Goal: Task Accomplishment & Management: Complete application form

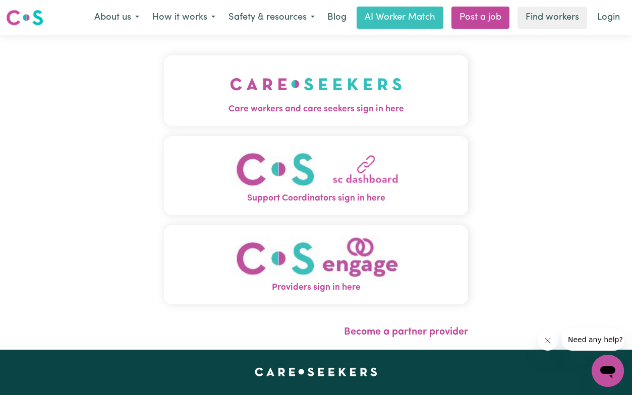
click at [348, 84] on img "Care workers and care seekers sign in here" at bounding box center [316, 84] width 172 height 37
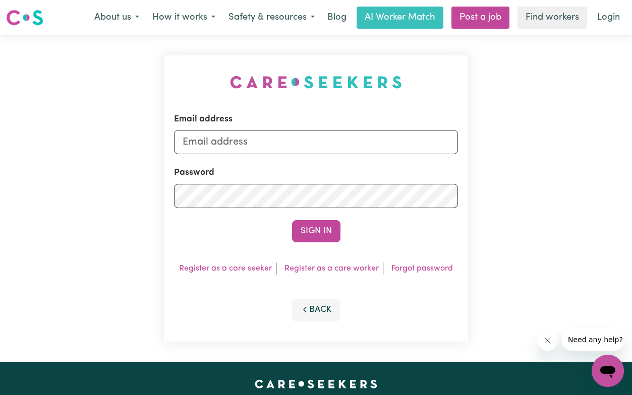
scroll to position [1, 0]
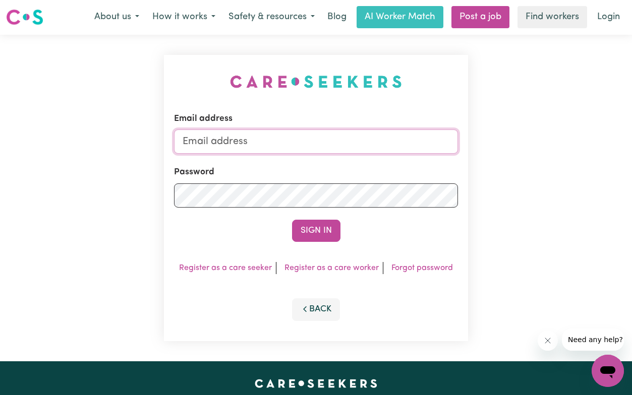
type input "[EMAIL_ADDRESS][DOMAIN_NAME]"
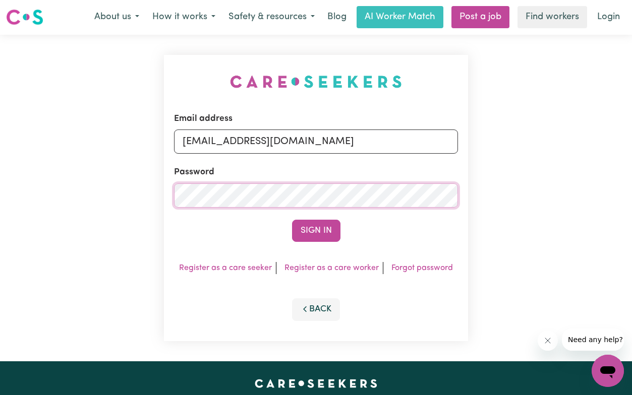
click at [316, 230] on button "Sign In" at bounding box center [316, 231] width 48 height 22
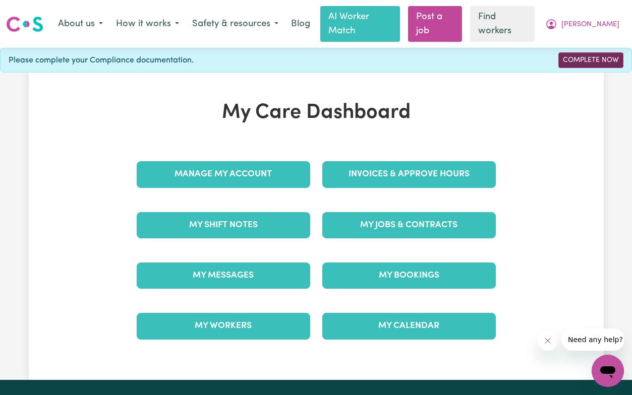
click at [594, 52] on link "Complete Now" at bounding box center [590, 60] width 65 height 16
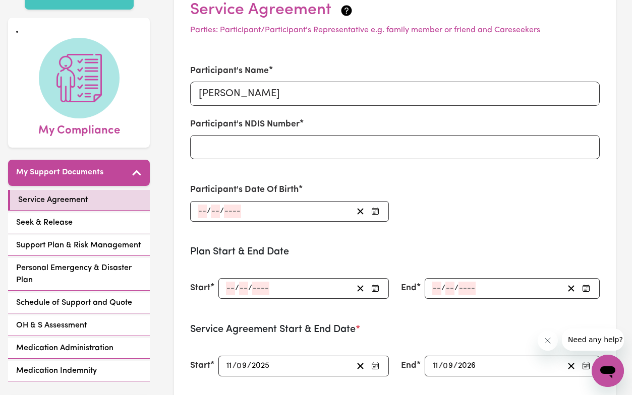
scroll to position [81, 0]
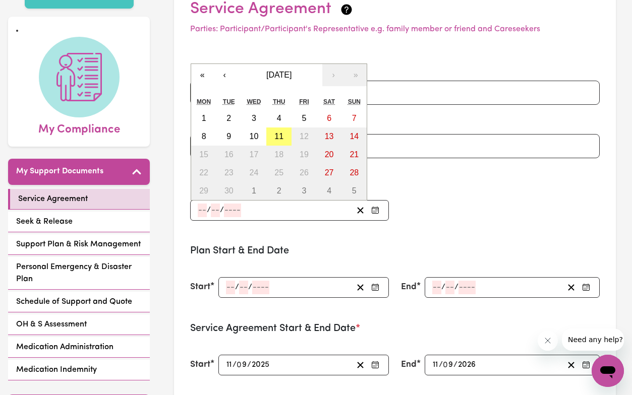
click at [203, 204] on input "number" at bounding box center [202, 211] width 9 height 14
type input "07"
type input "06"
type input "0001-06-07"
type input "7"
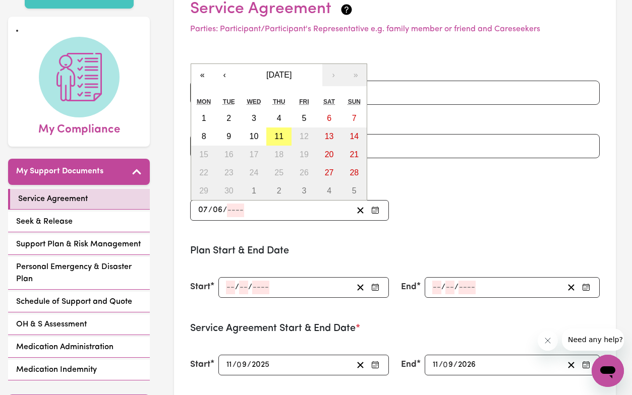
type input "6"
type input "1"
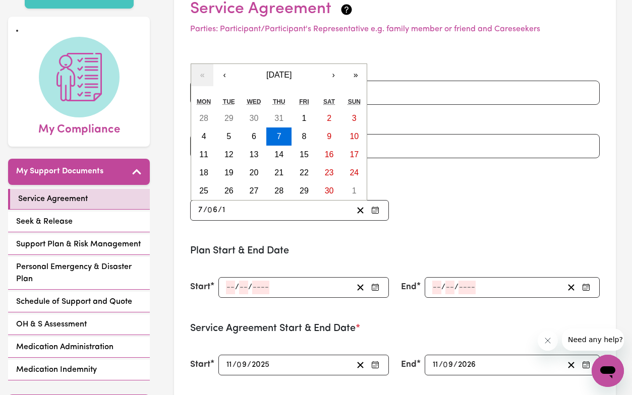
type input "0019-06-07"
type input "19"
type input "0196-06-07"
type input "196"
type input "[DATE]"
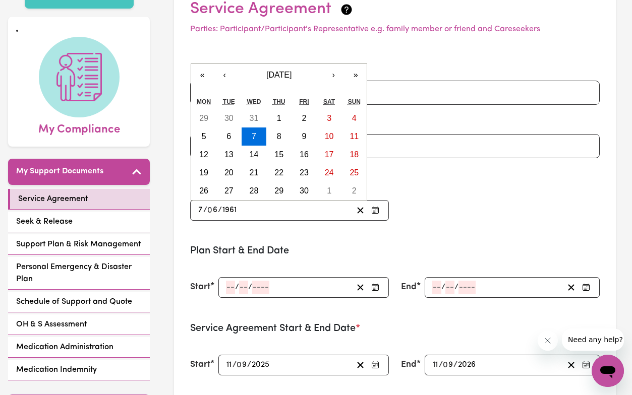
type input "1961"
click at [477, 212] on div "Participant's Name [PERSON_NAME] Participant's NDIS Number Participant's Date O…" at bounding box center [394, 141] width 421 height 181
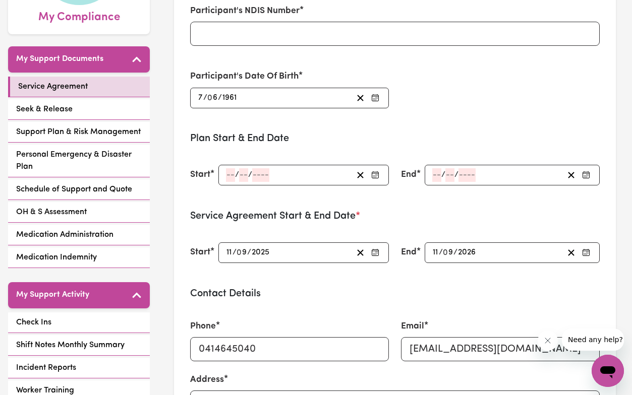
scroll to position [194, 0]
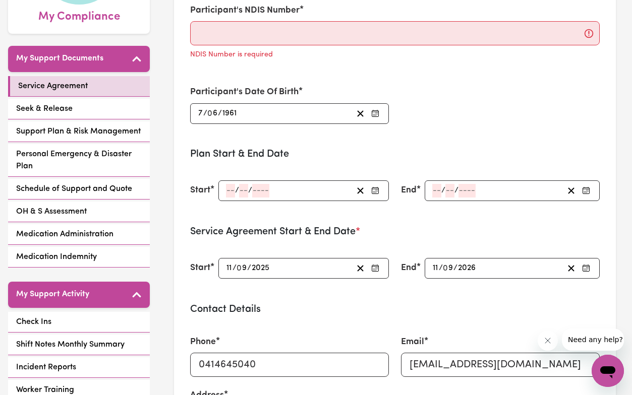
click at [378, 187] on icon "button" at bounding box center [375, 191] width 8 height 8
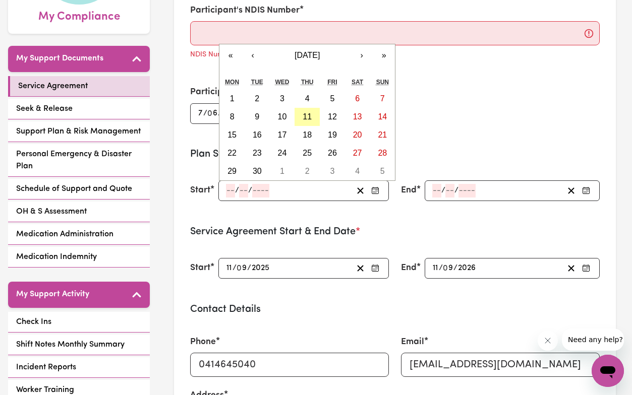
click at [308, 112] on abbr "11" at bounding box center [306, 116] width 9 height 9
type input "[DATE]"
type input "11"
type input "9"
type input "2025"
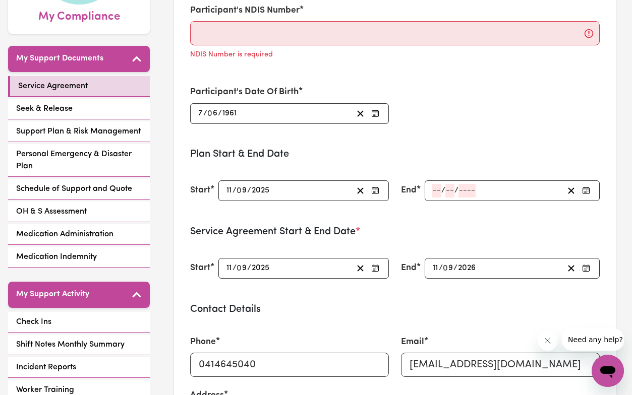
click at [586, 190] on circle "button" at bounding box center [586, 190] width 1 height 1
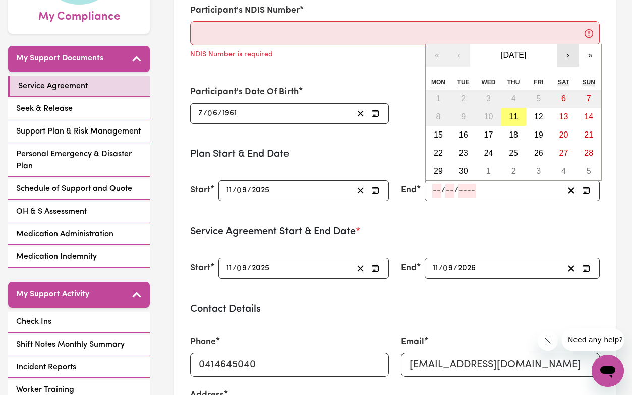
click at [570, 44] on button "›" at bounding box center [567, 55] width 22 height 22
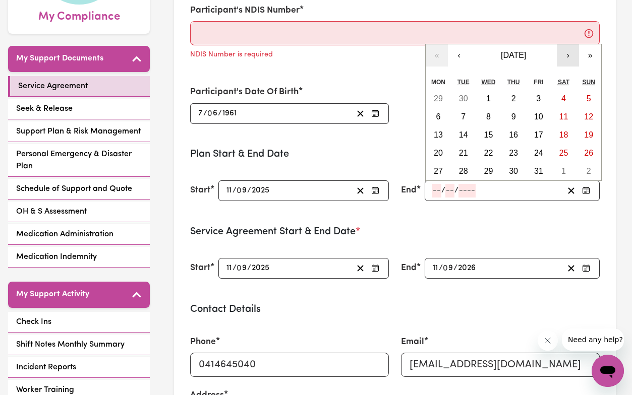
click at [570, 44] on button "›" at bounding box center [567, 55] width 22 height 22
click at [491, 167] on abbr "31" at bounding box center [487, 171] width 9 height 9
type input "[DATE]"
type input "31"
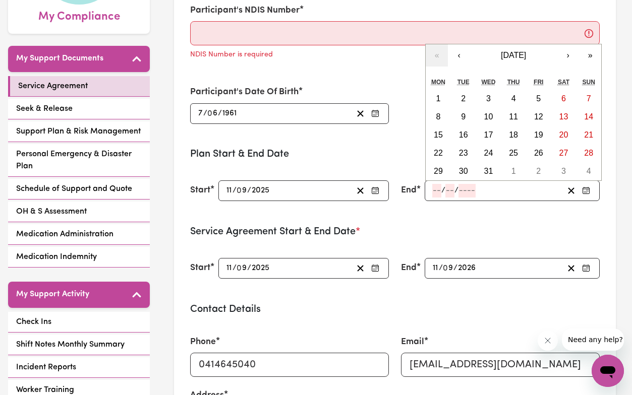
type input "12"
type input "2025"
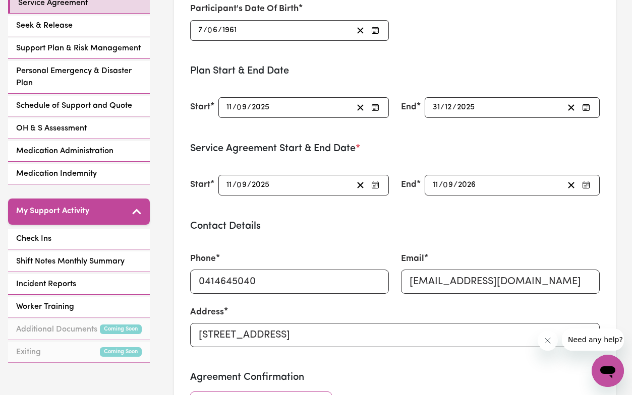
scroll to position [282, 0]
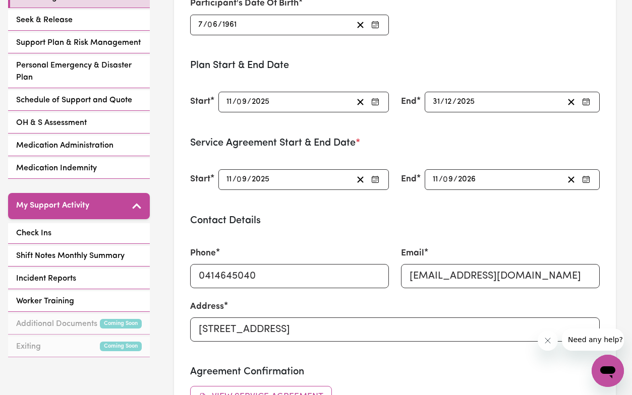
click at [588, 175] on icon "button" at bounding box center [586, 179] width 8 height 8
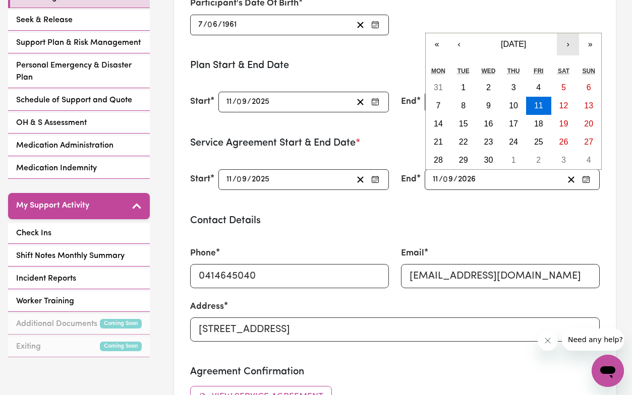
click at [567, 33] on button "›" at bounding box center [567, 44] width 22 height 22
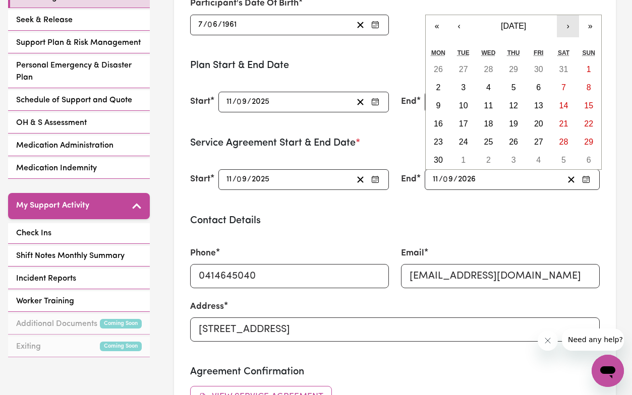
click at [567, 30] on div "« ‹ [DATE] › » Mon Tue Wed Thu Fri Sat Sun 26 27 28 29 30 31 1 2 3 4 5 6 7 8 9 …" at bounding box center [513, 92] width 176 height 155
click at [567, 15] on button "›" at bounding box center [567, 26] width 22 height 22
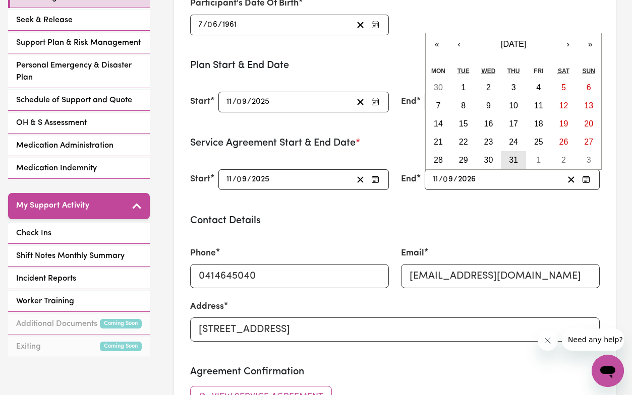
click at [514, 156] on abbr "31" at bounding box center [513, 160] width 9 height 9
type input "[DATE]"
type input "31"
type input "12"
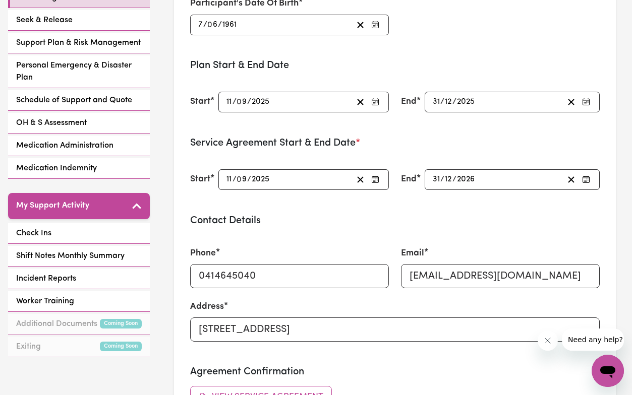
click at [514, 215] on div "Contact Details Phone [PHONE_NUMBER] Email [EMAIL_ADDRESS][DOMAIN_NAME] Address…" at bounding box center [394, 285] width 409 height 140
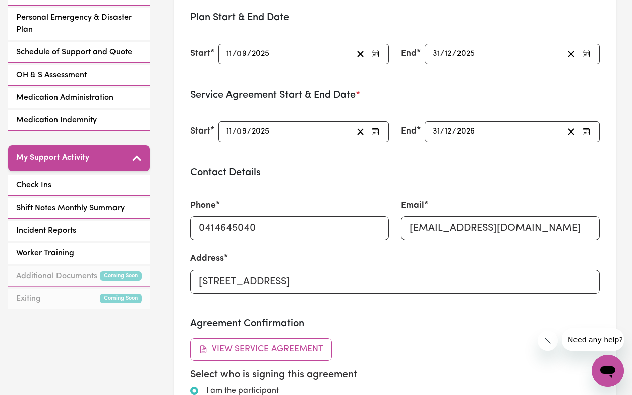
scroll to position [401, 0]
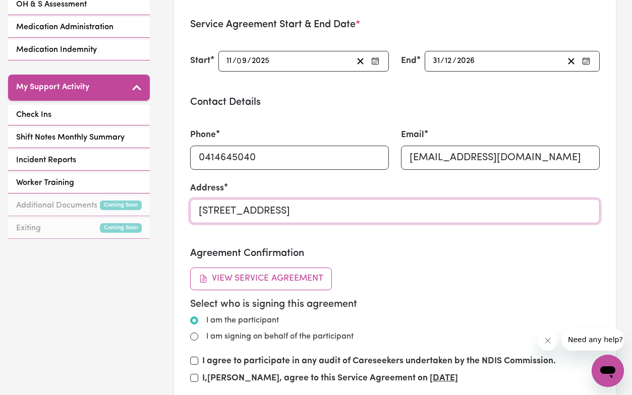
drag, startPoint x: 479, startPoint y: 197, endPoint x: 171, endPoint y: 193, distance: 308.5
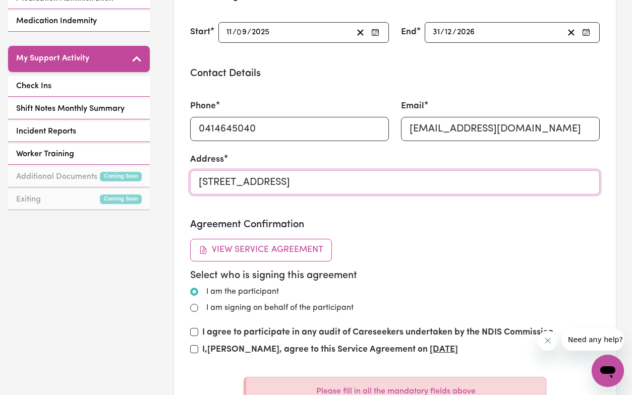
scroll to position [430, 0]
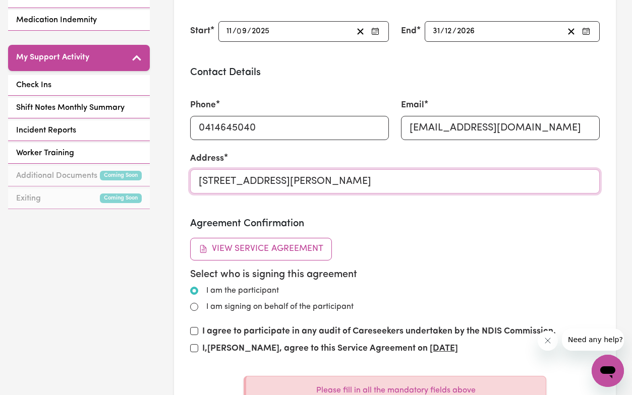
type input "[STREET_ADDRESS][PERSON_NAME]"
click at [385, 249] on div "Agreement Confirmation View Service Agreement Select who is signing this agreem…" at bounding box center [394, 289] width 409 height 142
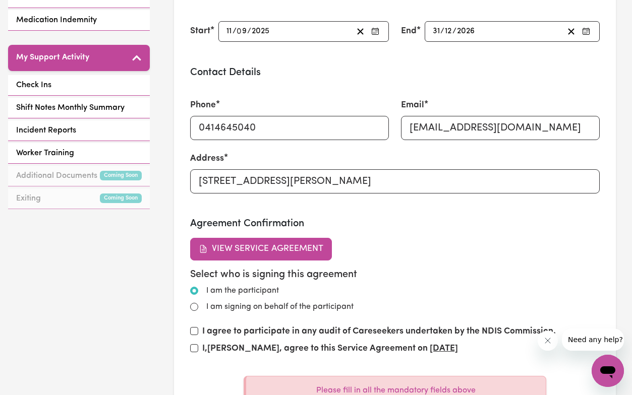
click at [251, 238] on button "View Service Agreement" at bounding box center [261, 249] width 142 height 22
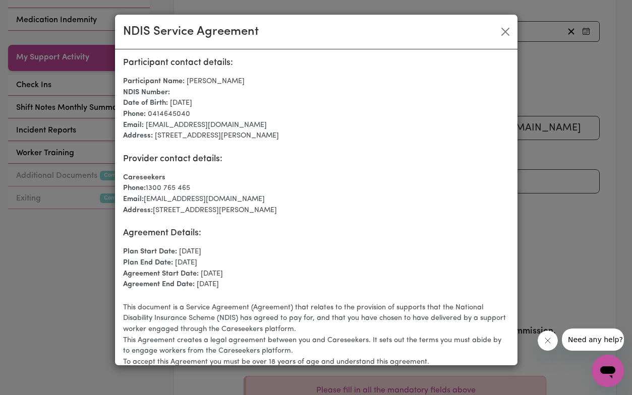
scroll to position [0, 0]
click at [504, 31] on button "Close" at bounding box center [505, 32] width 16 height 16
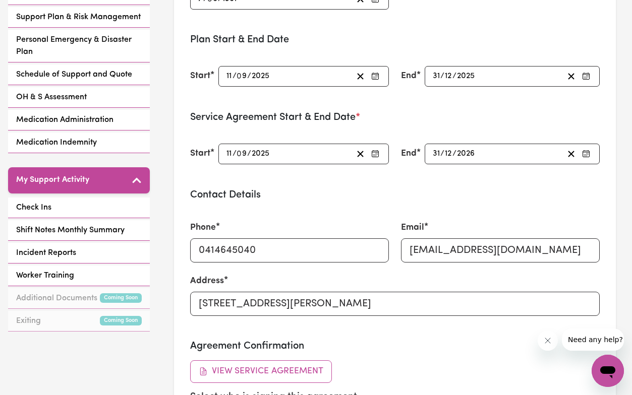
scroll to position [307, 0]
click at [585, 150] on icon "button" at bounding box center [586, 154] width 8 height 8
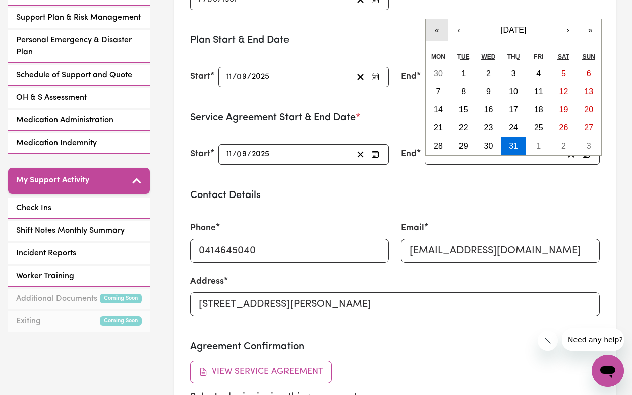
click at [434, 19] on button "«" at bounding box center [436, 30] width 22 height 22
click at [490, 142] on abbr "31" at bounding box center [487, 146] width 9 height 9
type input "[DATE]"
type input "2025"
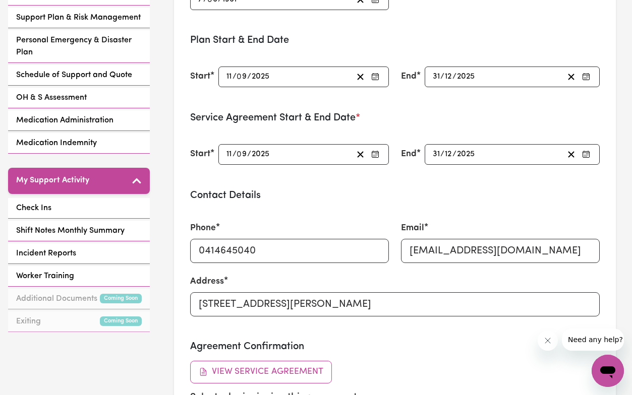
click at [508, 190] on h3 "Contact Details" at bounding box center [394, 196] width 409 height 12
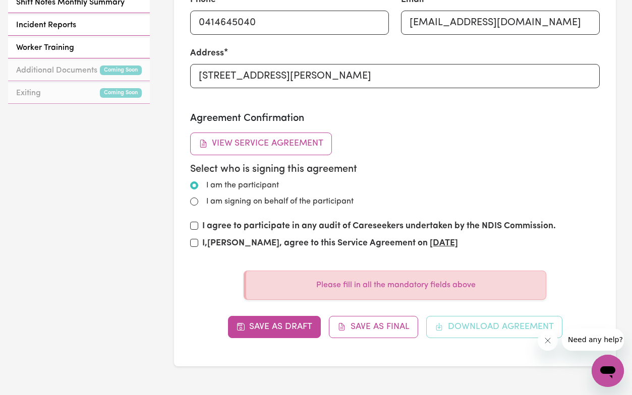
scroll to position [536, 0]
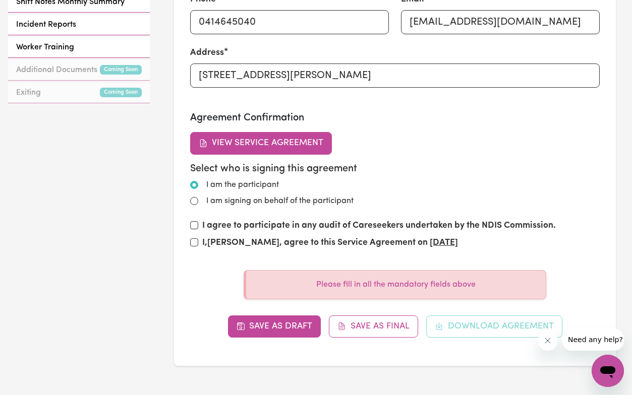
click at [310, 132] on button "View Service Agreement" at bounding box center [261, 143] width 142 height 22
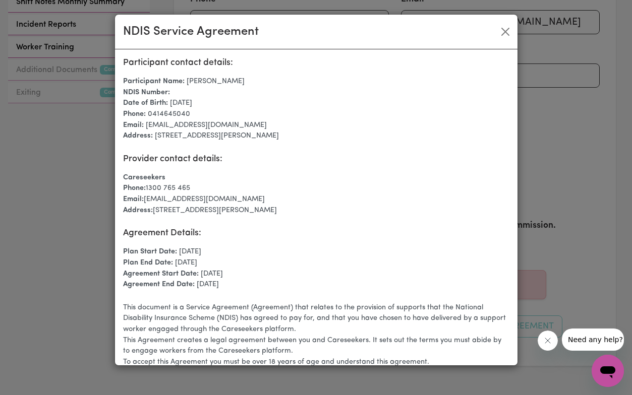
scroll to position [0, 0]
click at [504, 32] on button "Close" at bounding box center [505, 32] width 16 height 16
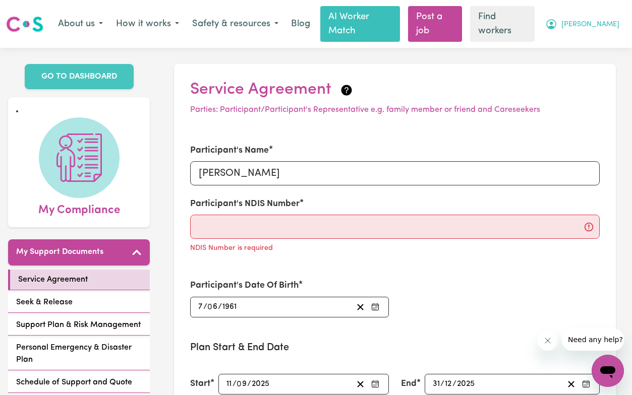
click at [596, 19] on span "[PERSON_NAME]" at bounding box center [590, 24] width 58 height 11
click at [579, 38] on link "My Dashboard" at bounding box center [585, 45] width 80 height 19
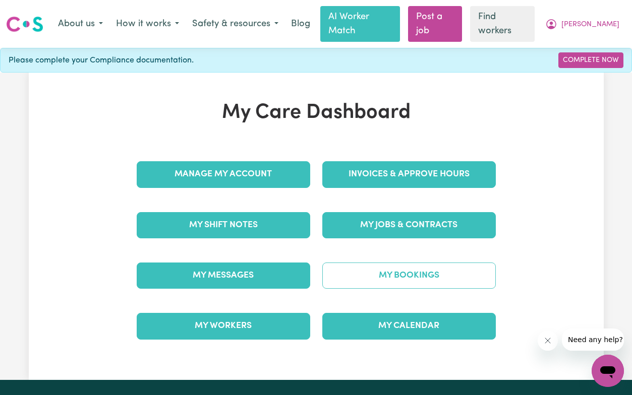
click at [426, 263] on link "My Bookings" at bounding box center [408, 276] width 173 height 26
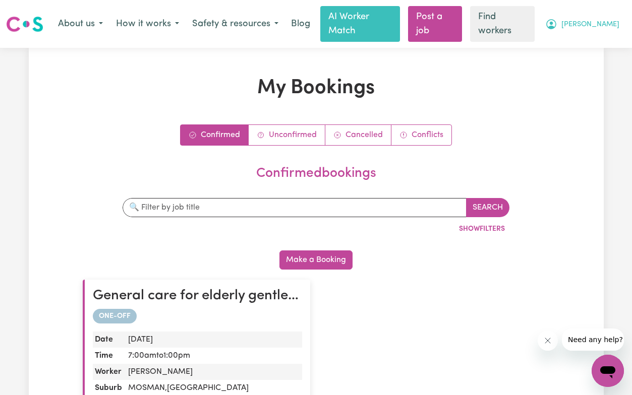
click at [605, 19] on span "[PERSON_NAME]" at bounding box center [590, 24] width 58 height 11
click at [582, 39] on link "My Dashboard" at bounding box center [585, 45] width 80 height 19
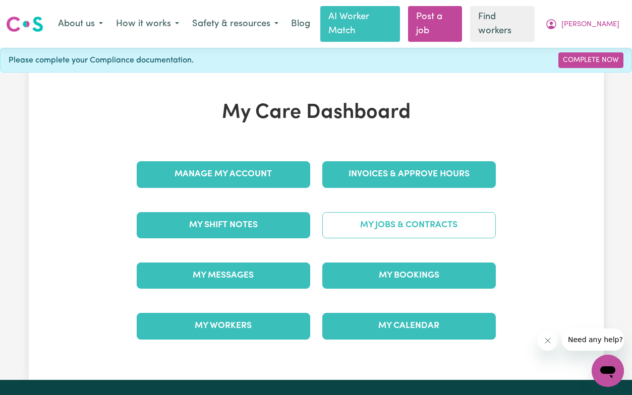
click at [404, 212] on link "My Jobs & Contracts" at bounding box center [408, 225] width 173 height 26
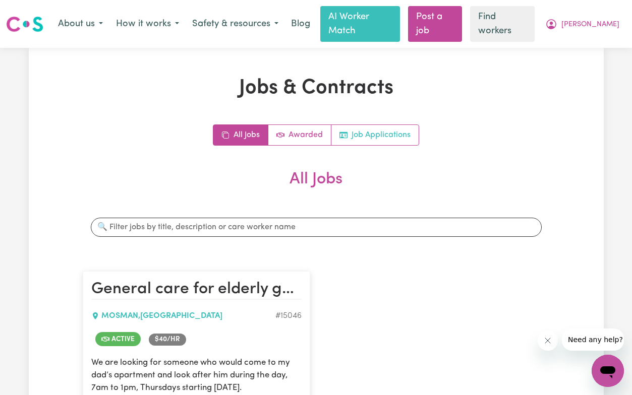
click at [373, 125] on link "Job Applications" at bounding box center [374, 135] width 87 height 20
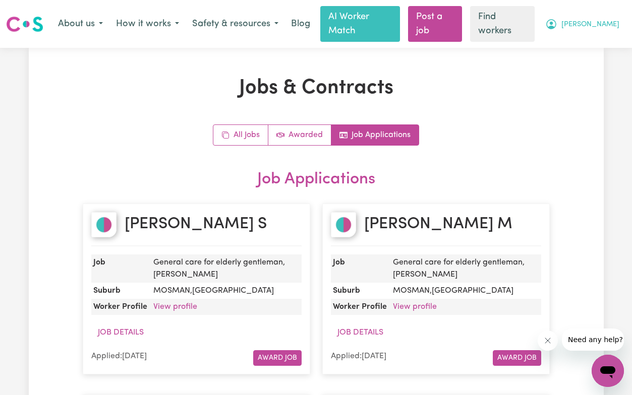
click at [598, 19] on span "[PERSON_NAME]" at bounding box center [590, 24] width 58 height 11
click at [588, 36] on link "My Dashboard" at bounding box center [585, 45] width 80 height 19
